Goal: Transaction & Acquisition: Purchase product/service

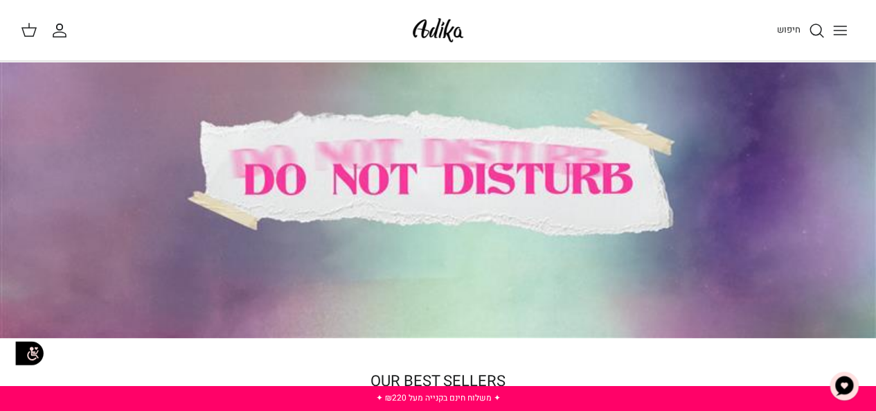
scroll to position [43, 0]
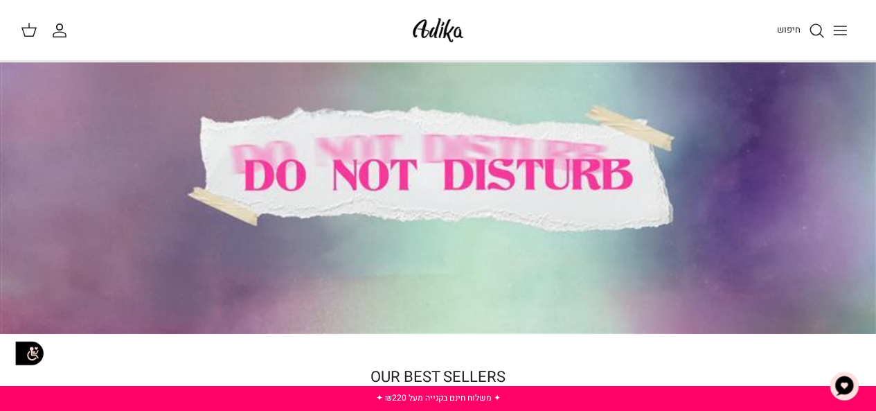
click at [797, 26] on span "חיפוש" at bounding box center [789, 29] width 24 height 13
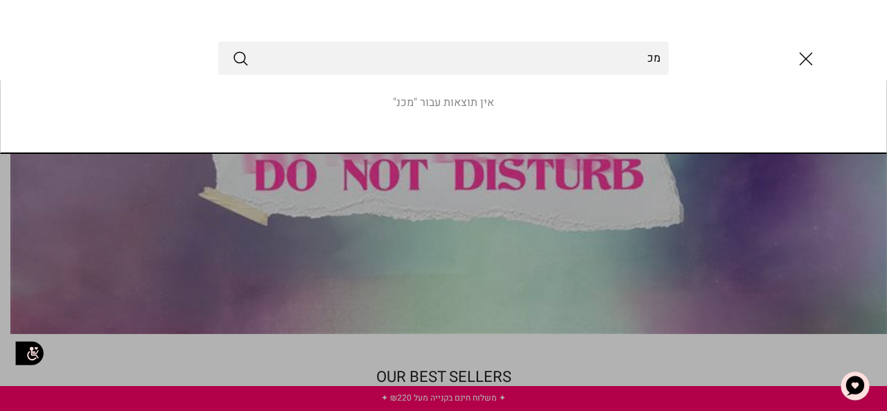
type input "מ"
type input "גברים"
click at [232, 49] on button "Submit" at bounding box center [240, 58] width 17 height 18
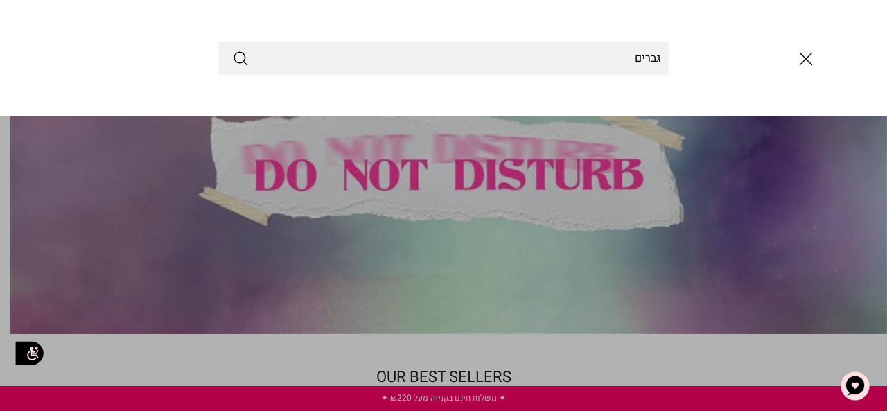
click at [817, 53] on icon "סגור" at bounding box center [806, 59] width 24 height 24
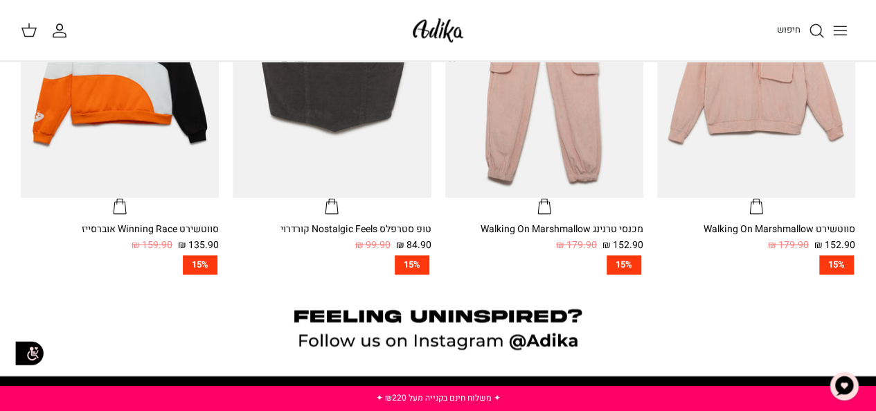
scroll to position [790, 0]
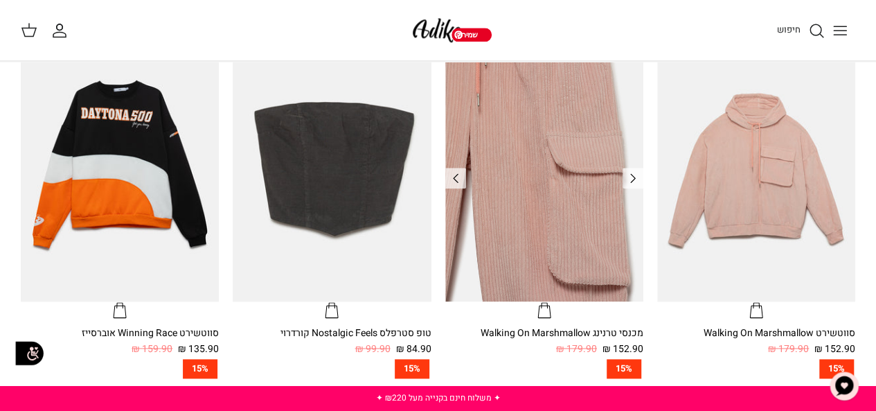
click at [579, 204] on img "מכנסי טרנינג Walking On Marshmallow" at bounding box center [544, 169] width 198 height 265
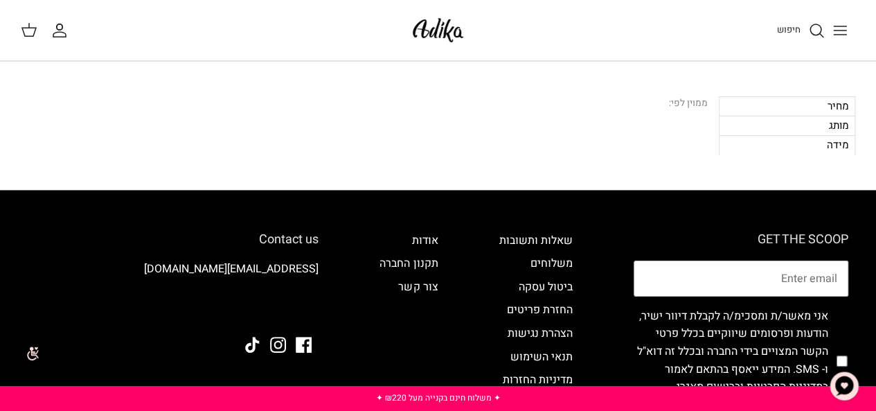
click at [831, 151] on div "מידה" at bounding box center [787, 144] width 136 height 19
click at [831, 148] on div "מידה" at bounding box center [787, 144] width 136 height 19
click at [758, 136] on div "מידה" at bounding box center [787, 144] width 136 height 19
click at [836, 29] on icon "Toggle menu" at bounding box center [840, 30] width 17 height 17
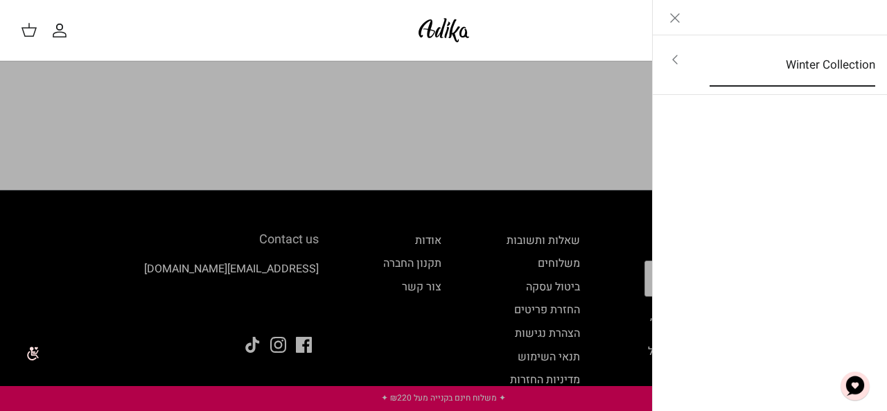
click at [750, 55] on link "Winter Collection" at bounding box center [792, 65] width 191 height 43
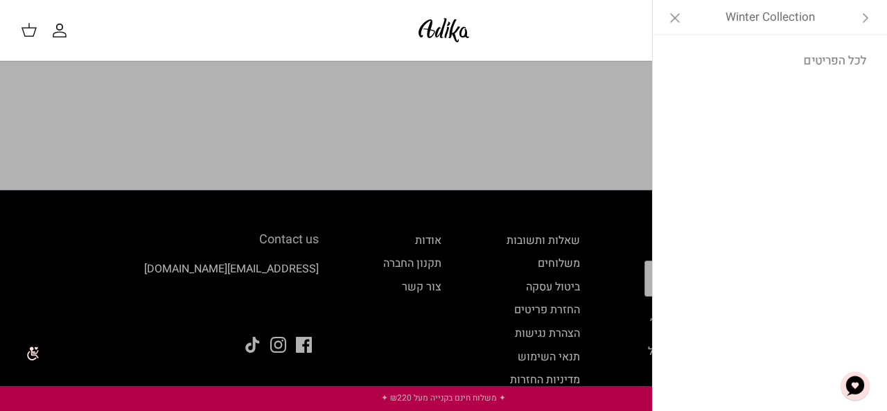
click at [669, 26] on icon "Close" at bounding box center [674, 18] width 17 height 17
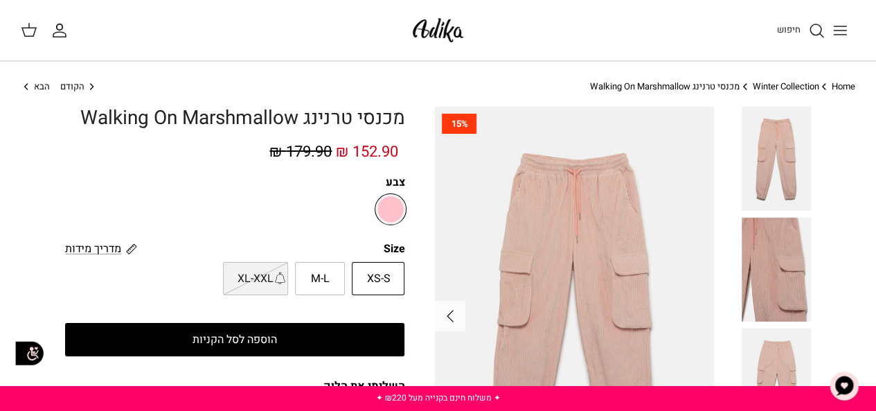
click at [807, 27] on link "חיפוש" at bounding box center [801, 30] width 48 height 17
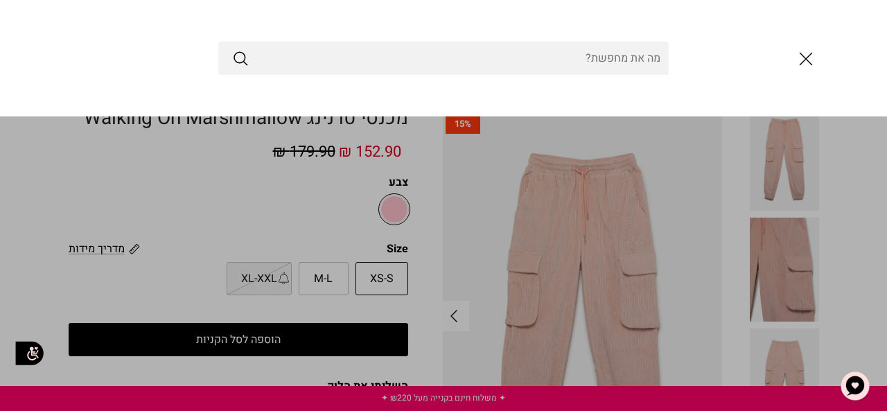
type input "מ"
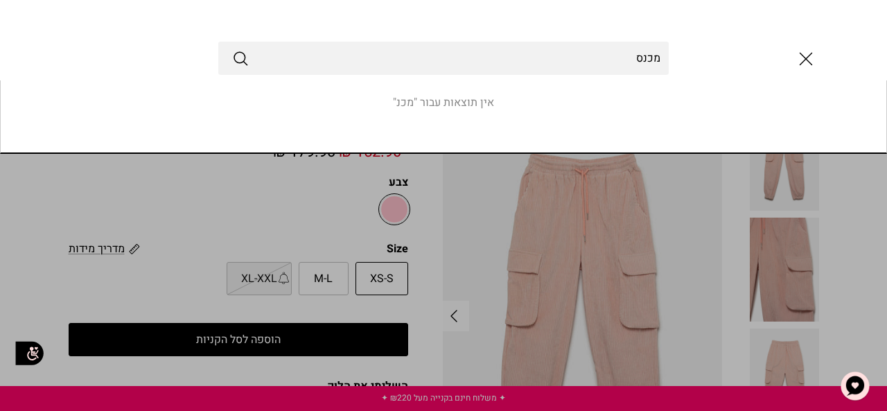
type input "מכנס"
click at [232, 49] on button "Submit" at bounding box center [240, 58] width 17 height 18
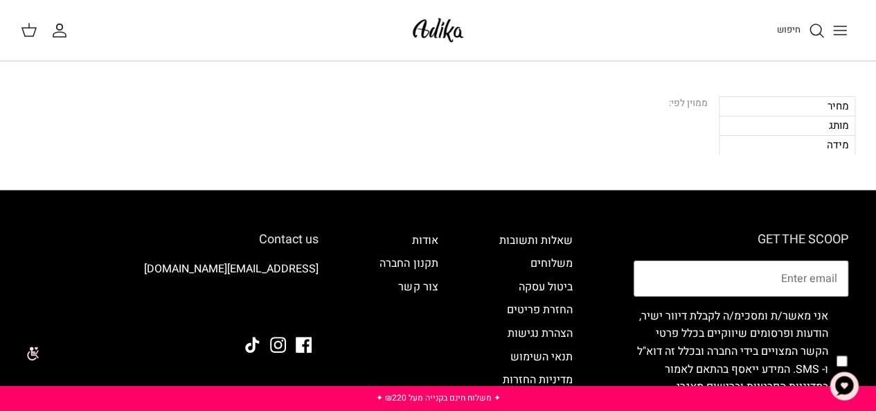
click at [826, 107] on div "מחיר" at bounding box center [787, 105] width 136 height 19
click at [809, 156] on div "Search מכנס [GEOGRAPHIC_DATA] Right 11 מוצרים סידור לפי Relevance Down Relevanc…" at bounding box center [438, 126] width 876 height 128
